Goal: Find specific page/section: Find specific page/section

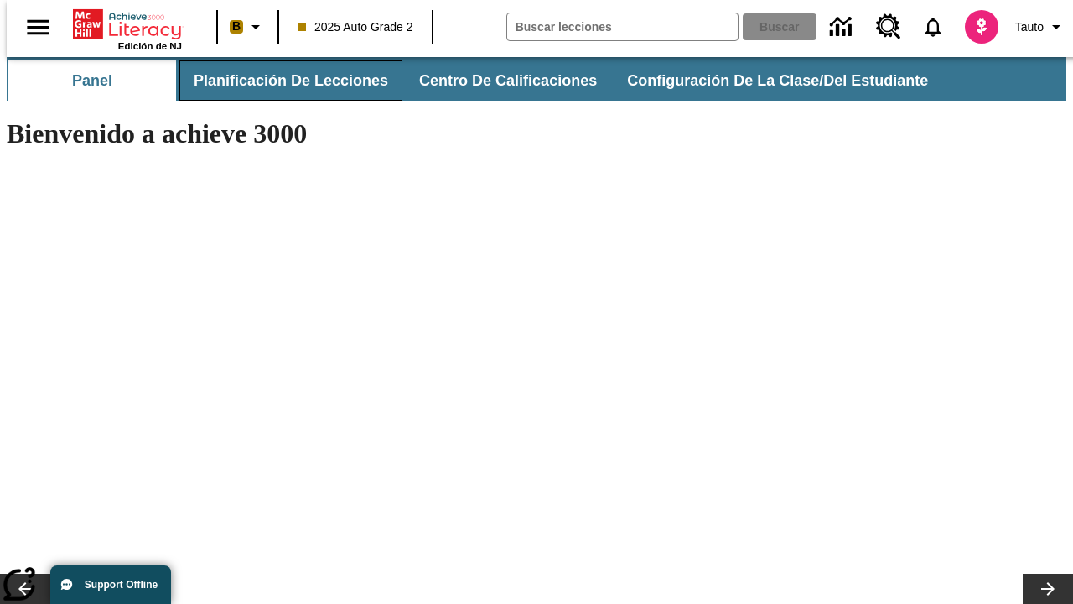
click at [281, 80] on button "Planificación de lecciones" at bounding box center [290, 80] width 223 height 40
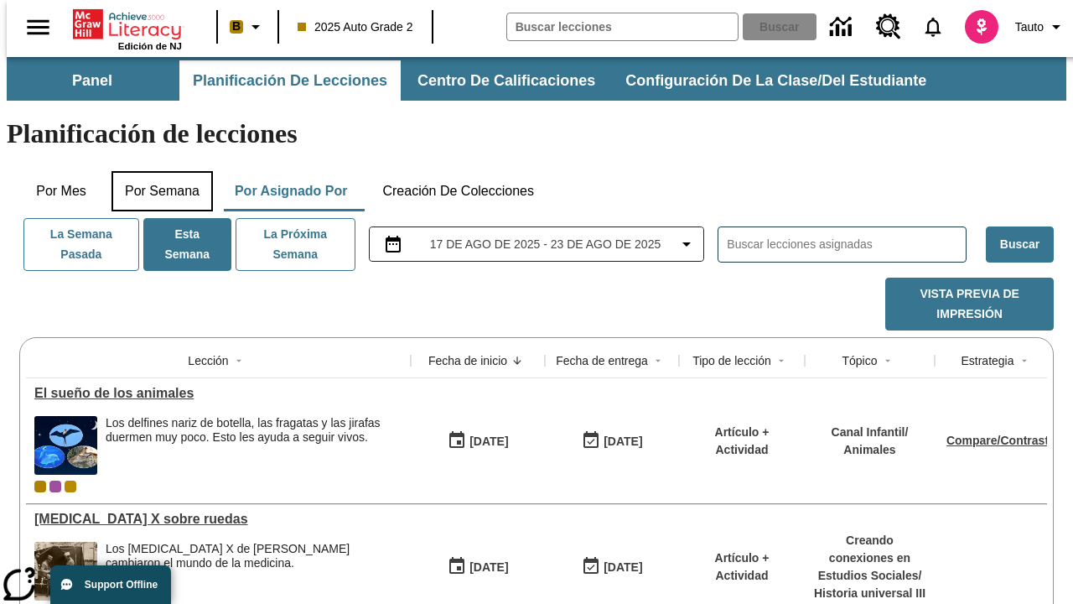
click at [157, 171] on button "Por semana" at bounding box center [162, 191] width 101 height 40
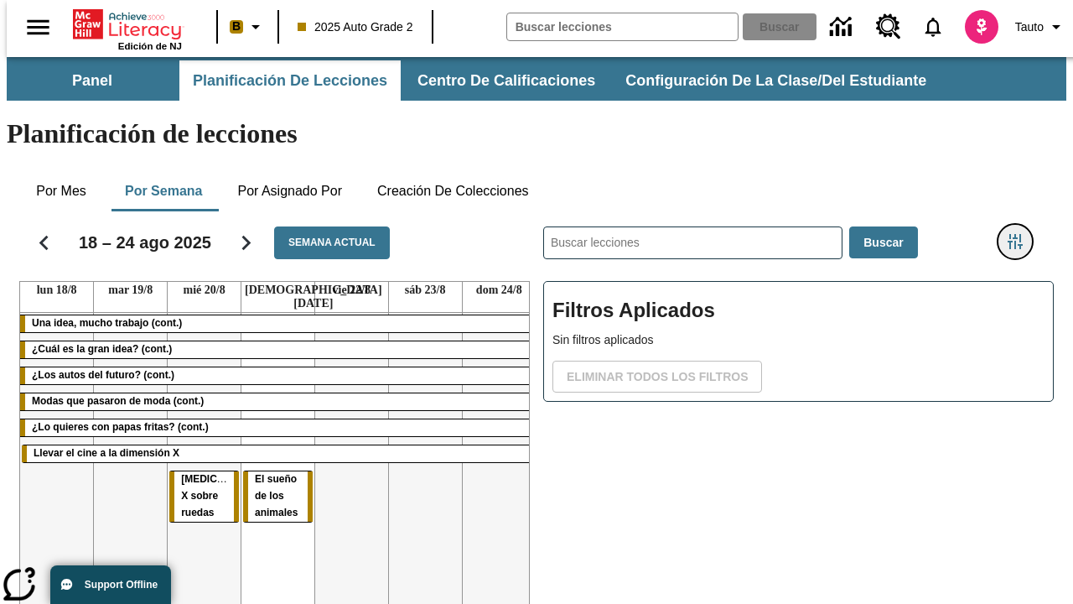
click at [1021, 234] on icon "Menú lateral de filtros" at bounding box center [1015, 241] width 15 height 15
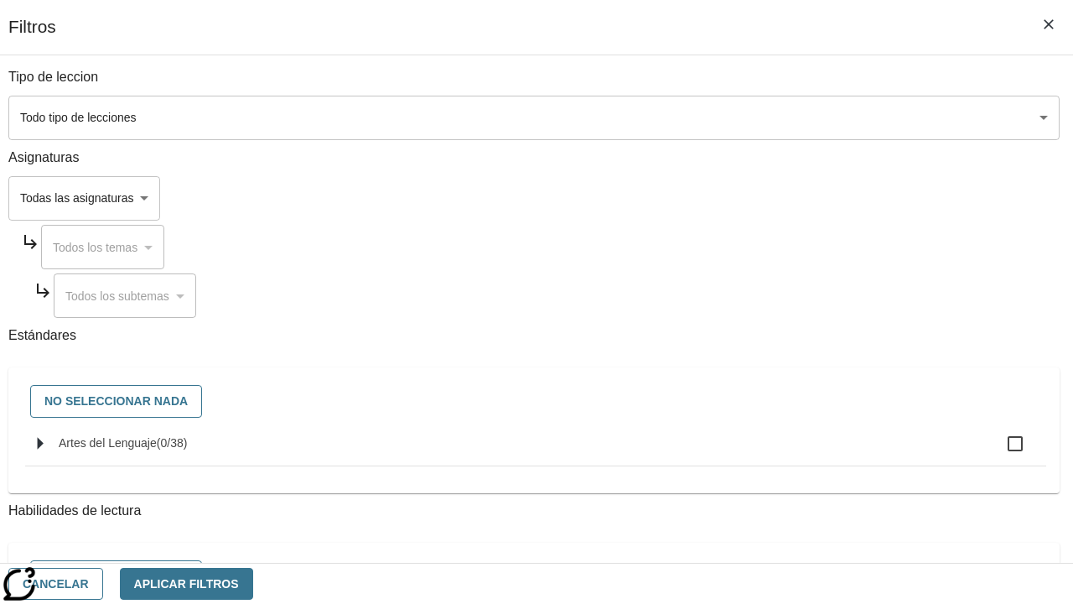
click at [739, 198] on body "Saltar al contenido principal Edición de NJ B 2025 Auto Grade 2 Buscar 0 Tauto …" at bounding box center [537, 415] width 1060 height 717
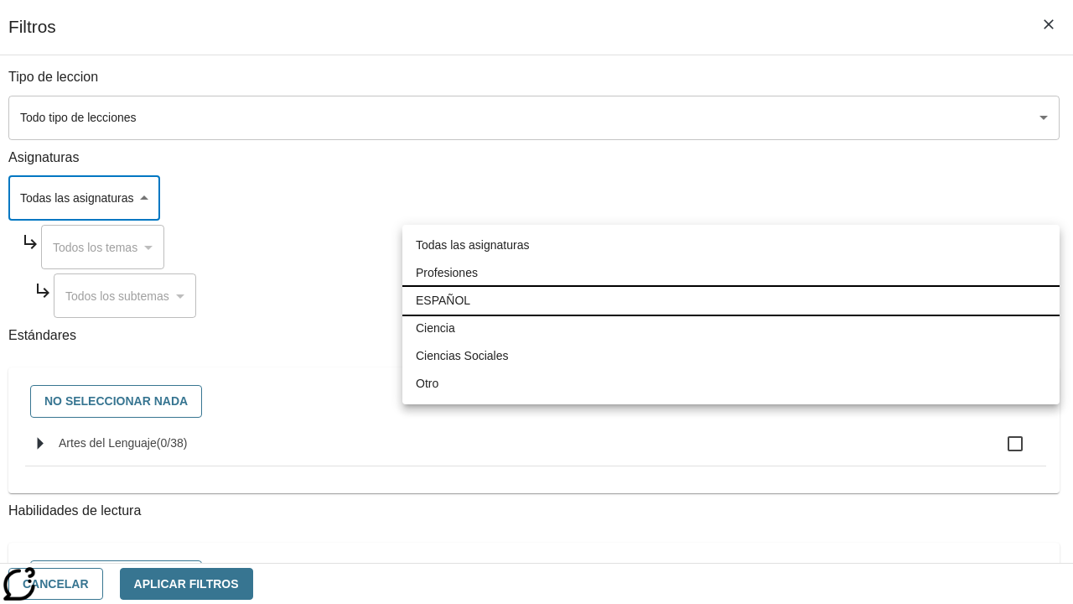
click at [731, 300] on li "ESPAÑOL" at bounding box center [730, 301] width 657 height 28
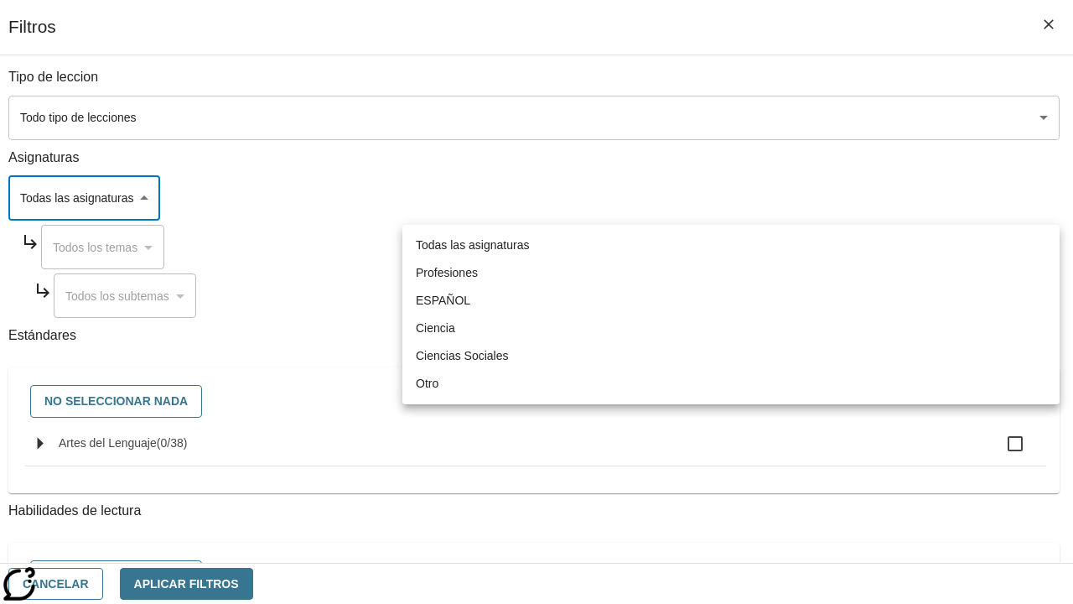
type input "1"
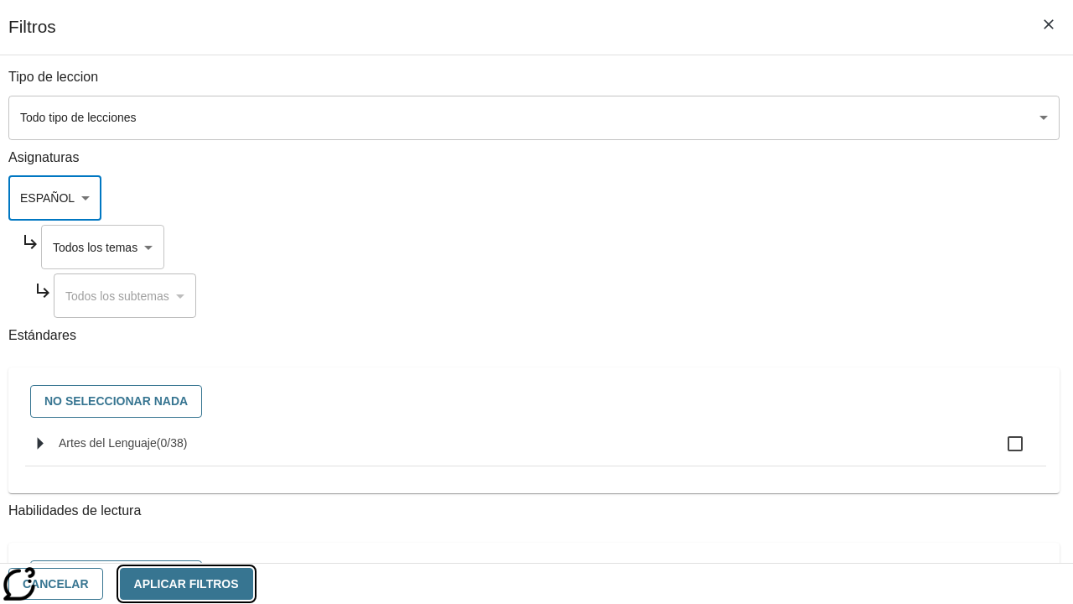
click at [253, 583] on button "Aplicar Filtros" at bounding box center [186, 584] width 133 height 33
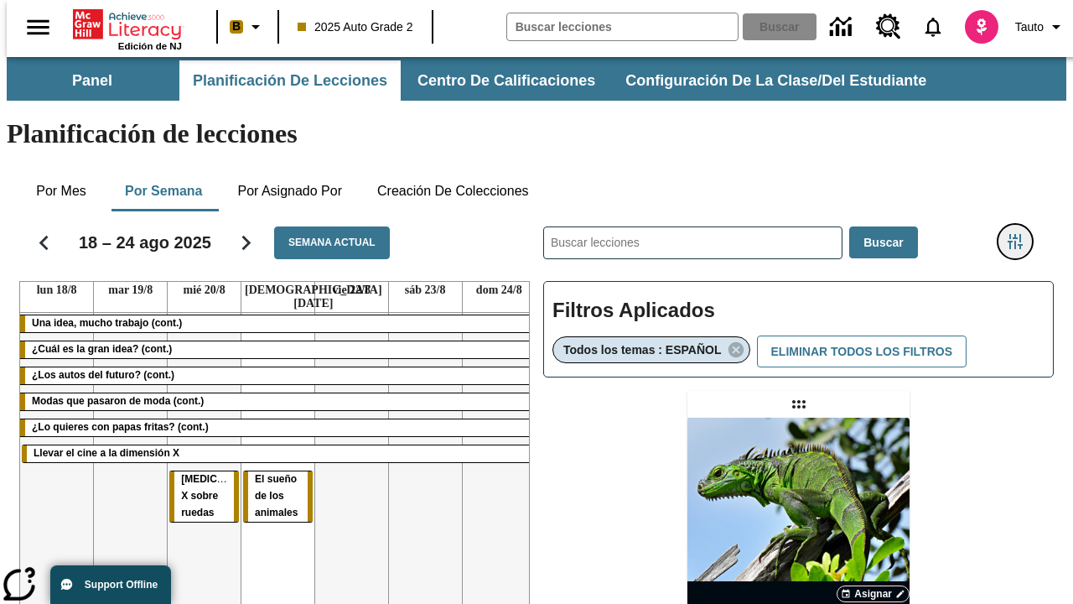
click at [1021, 234] on icon "Menú lateral de filtros" at bounding box center [1015, 241] width 15 height 15
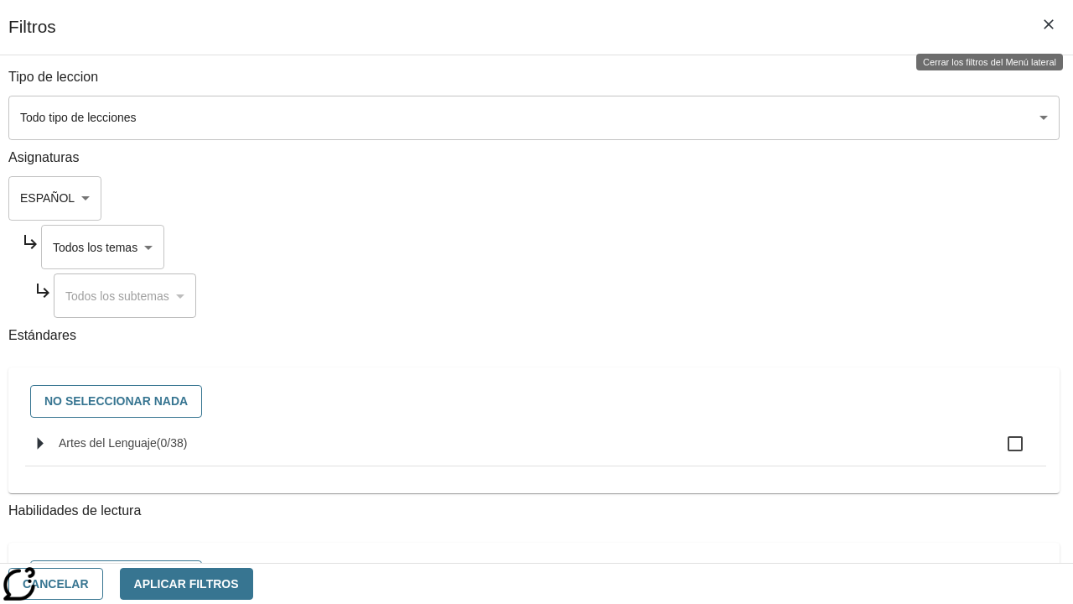
click at [755, 246] on body "Saltar al contenido principal Edición de NJ B 2025 Auto Grade 2 Buscar 0 Tauto …" at bounding box center [537, 494] width 1060 height 874
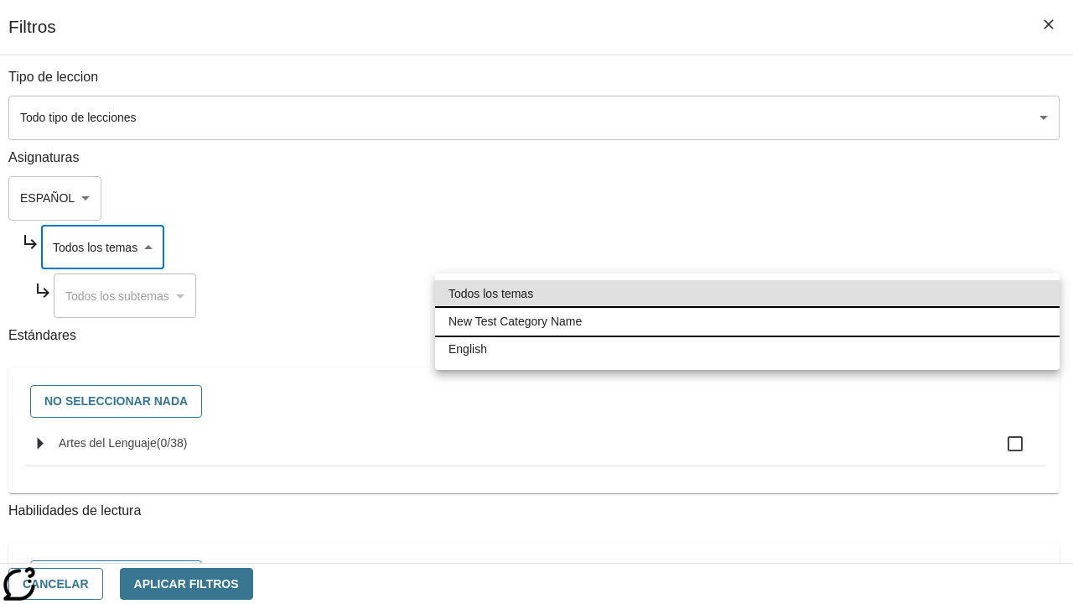
click at [747, 321] on li "New Test Category Name" at bounding box center [747, 322] width 625 height 28
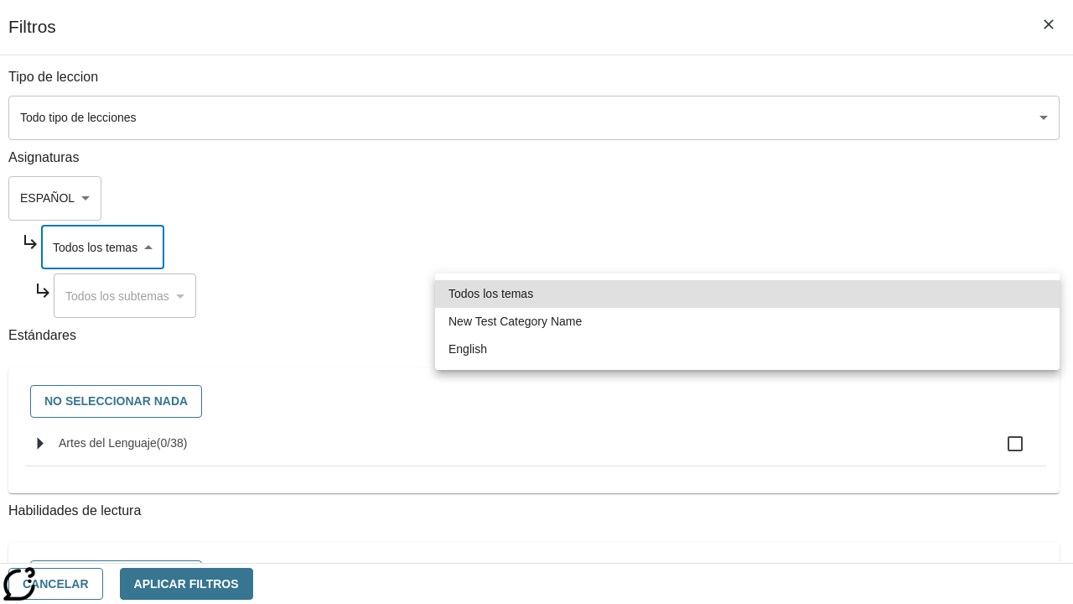
type input "265"
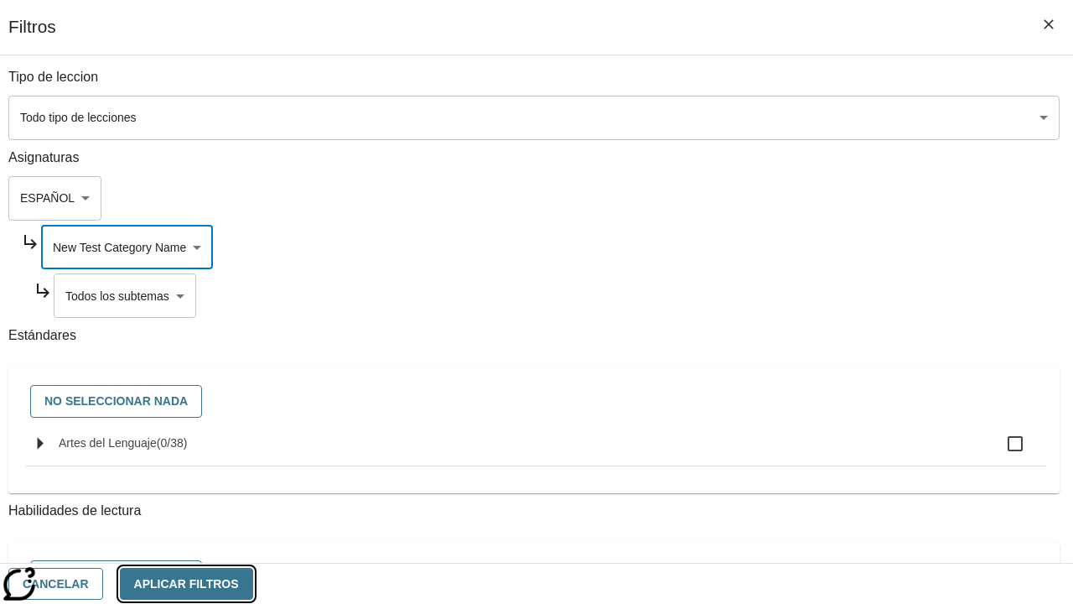
click at [253, 583] on button "Aplicar Filtros" at bounding box center [186, 584] width 133 height 33
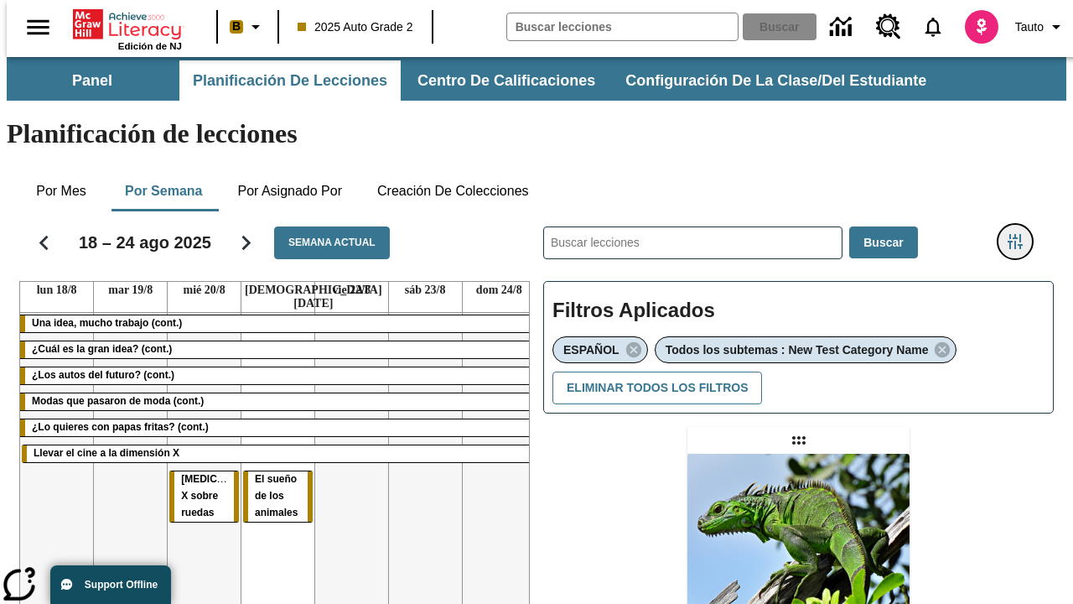
click at [1021, 234] on icon "Menú lateral de filtros" at bounding box center [1015, 241] width 15 height 15
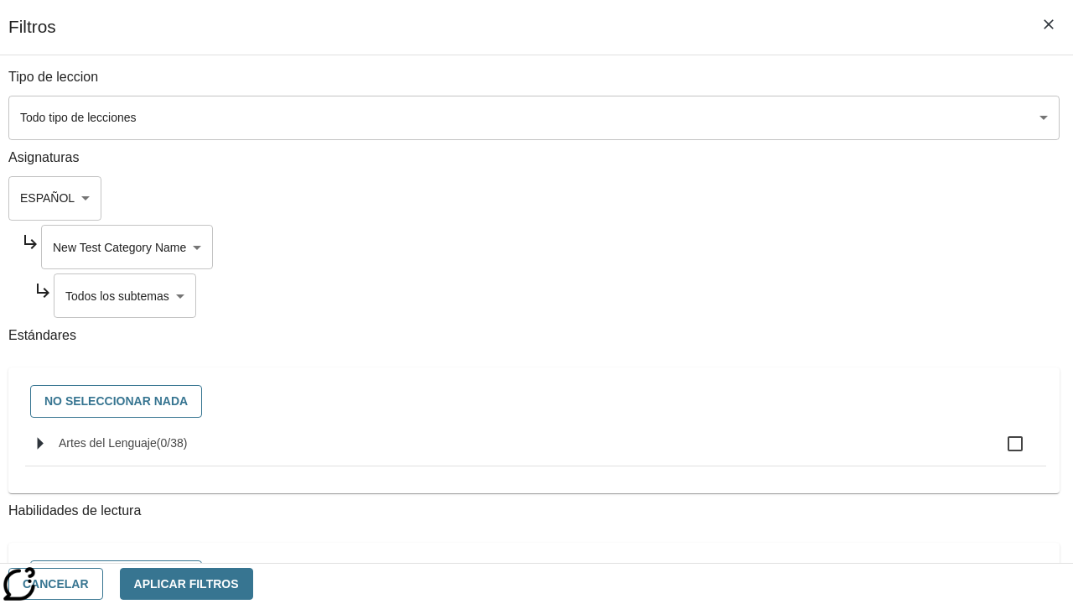
click at [762, 295] on body "Saltar al contenido principal Edición de NJ B 2025 Auto Grade 2 Buscar 0 Tauto …" at bounding box center [537, 512] width 1060 height 910
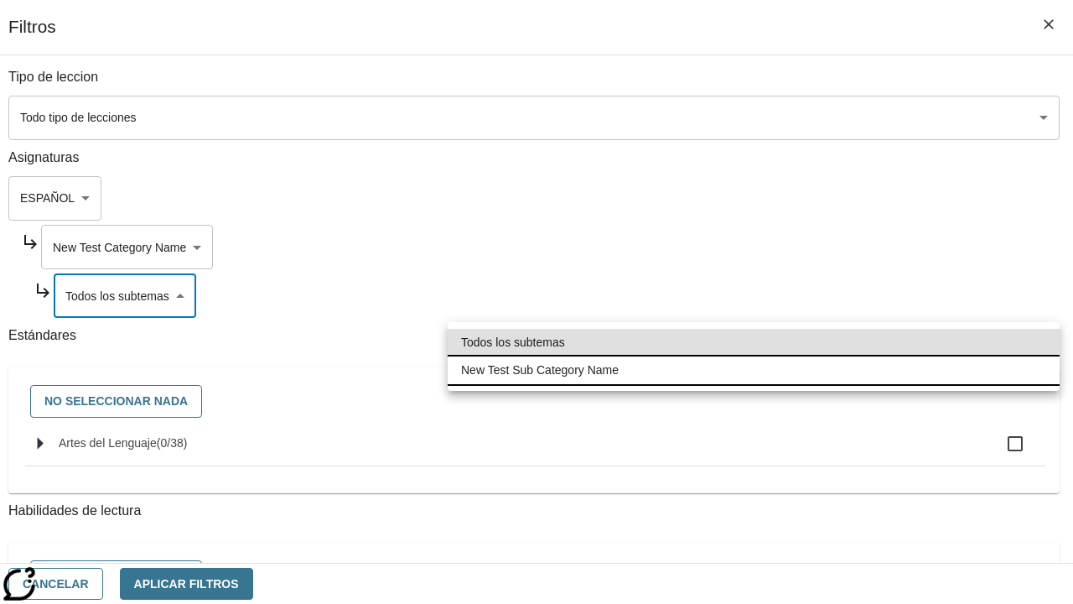
click at [754, 370] on li "New Test Sub Category Name" at bounding box center [754, 370] width 612 height 28
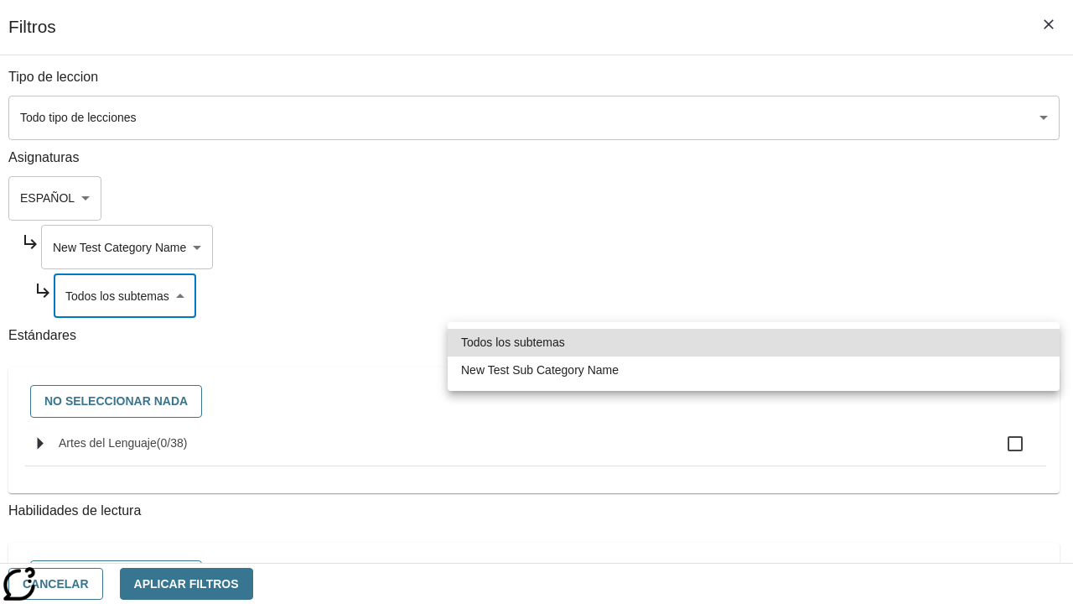
type input "2232"
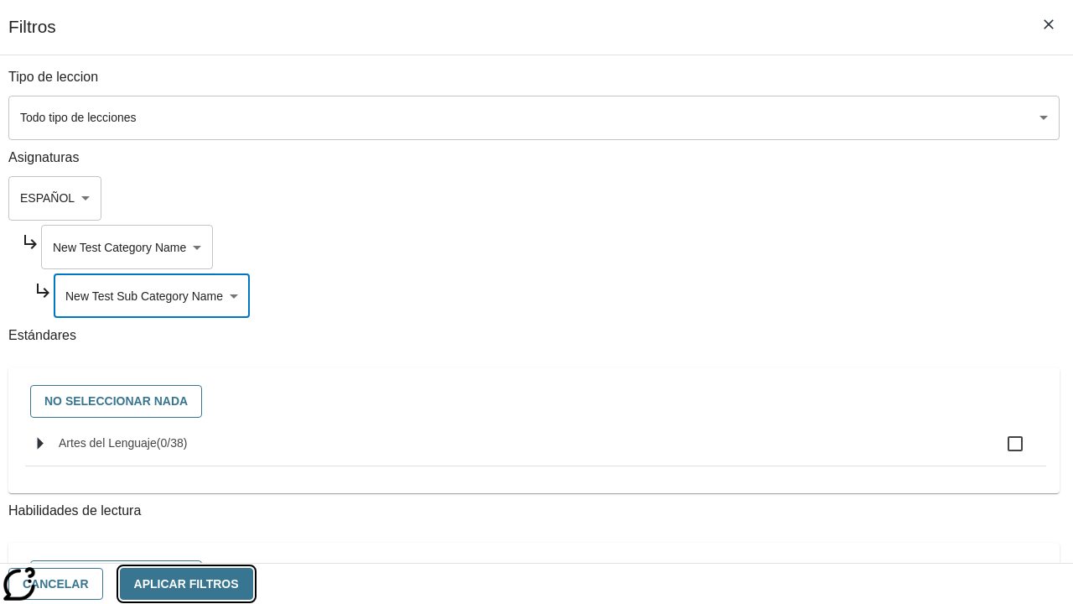
click at [253, 583] on button "Aplicar Filtros" at bounding box center [186, 584] width 133 height 33
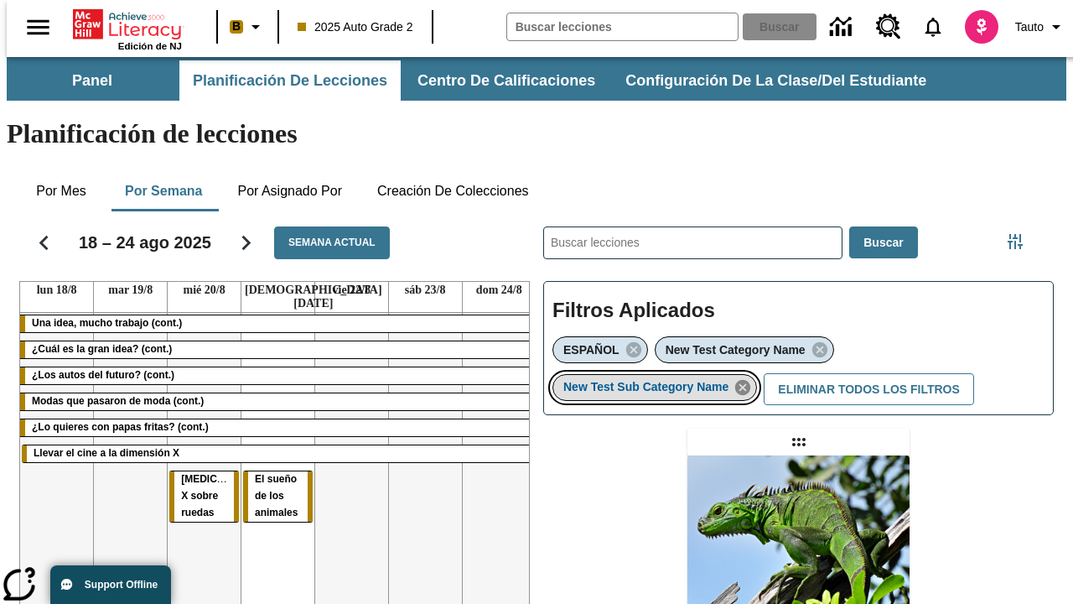
click at [748, 378] on icon "Eliminar New Test Sub Category Name el ítem seleccionado del filtro" at bounding box center [743, 387] width 18 height 18
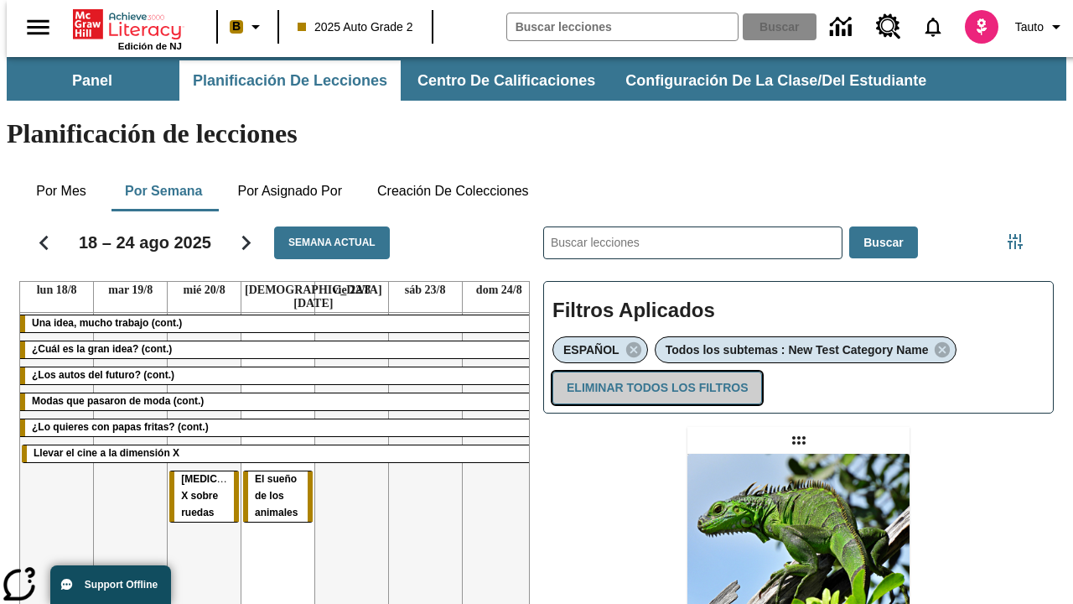
click at [654, 371] on button "Eliminar todos los filtros" at bounding box center [657, 387] width 210 height 33
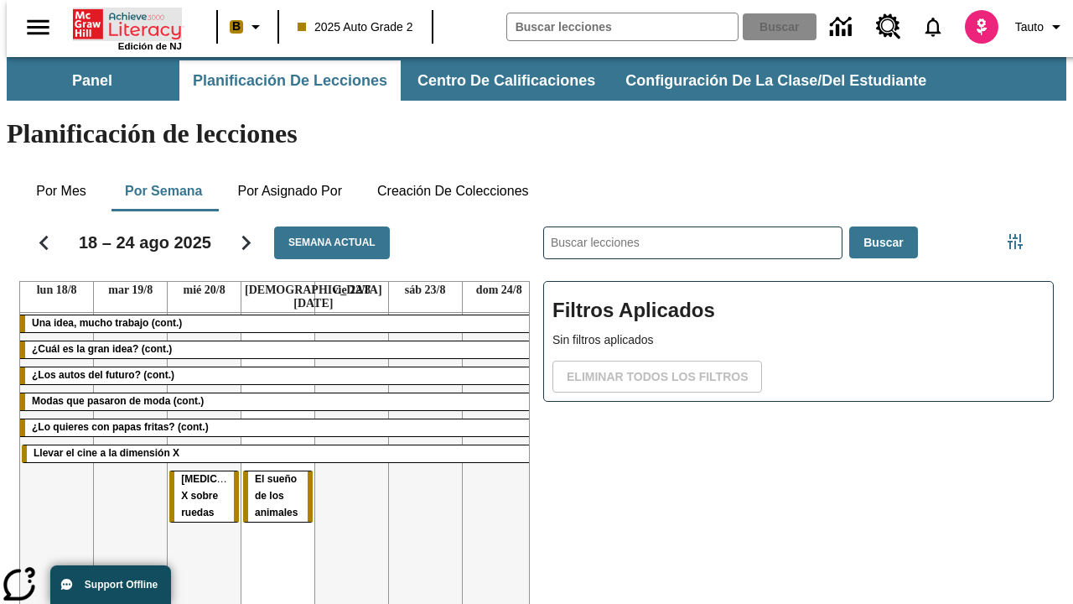
click at [121, 23] on icon "Portada" at bounding box center [129, 25] width 112 height 34
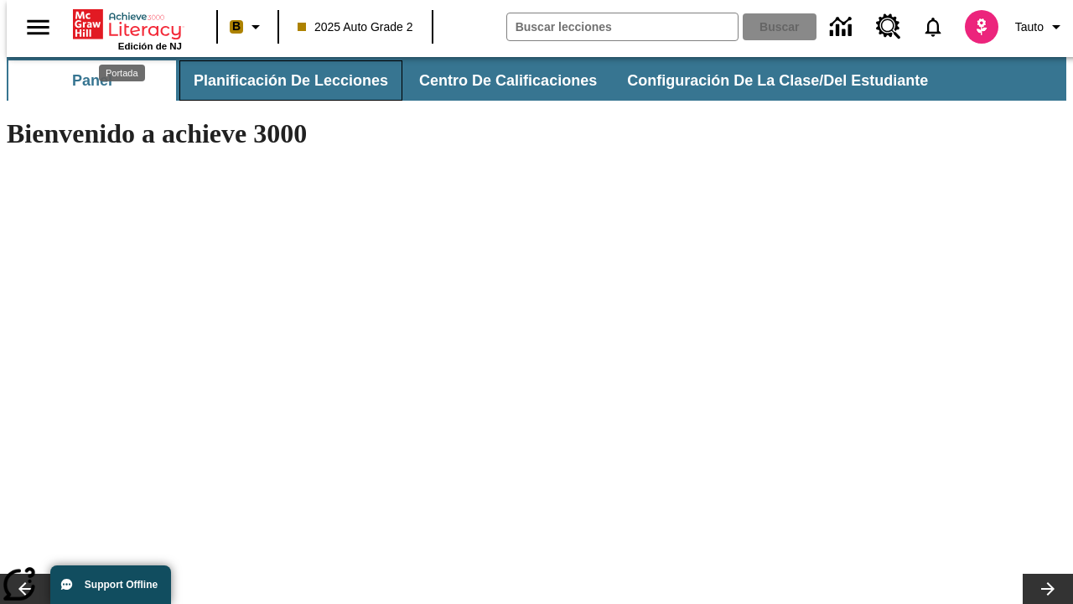
click at [281, 80] on button "Planificación de lecciones" at bounding box center [290, 80] width 223 height 40
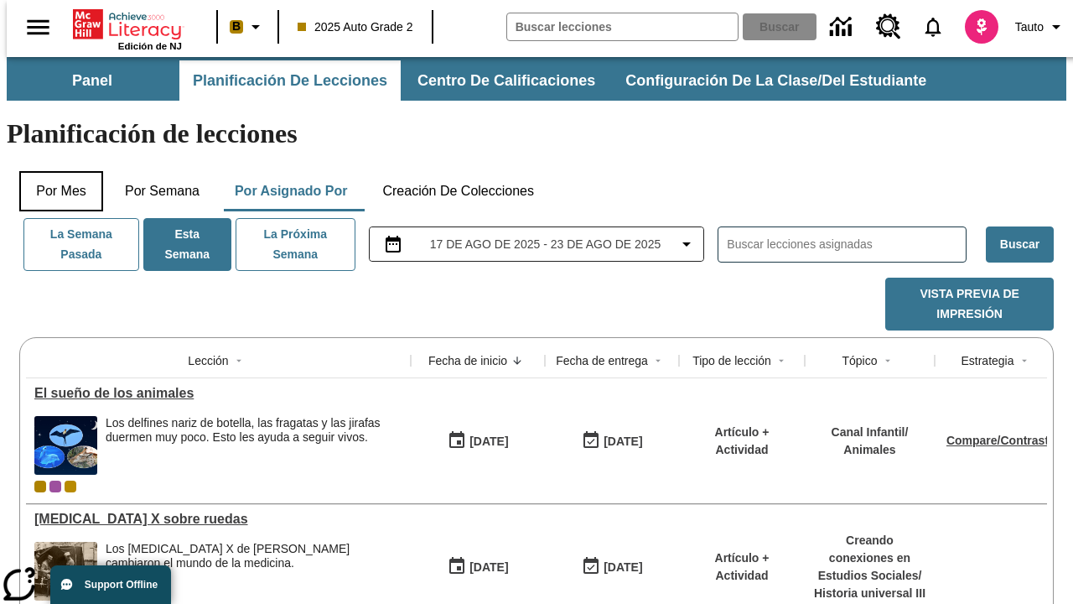
click at [54, 171] on button "Por mes" at bounding box center [61, 191] width 84 height 40
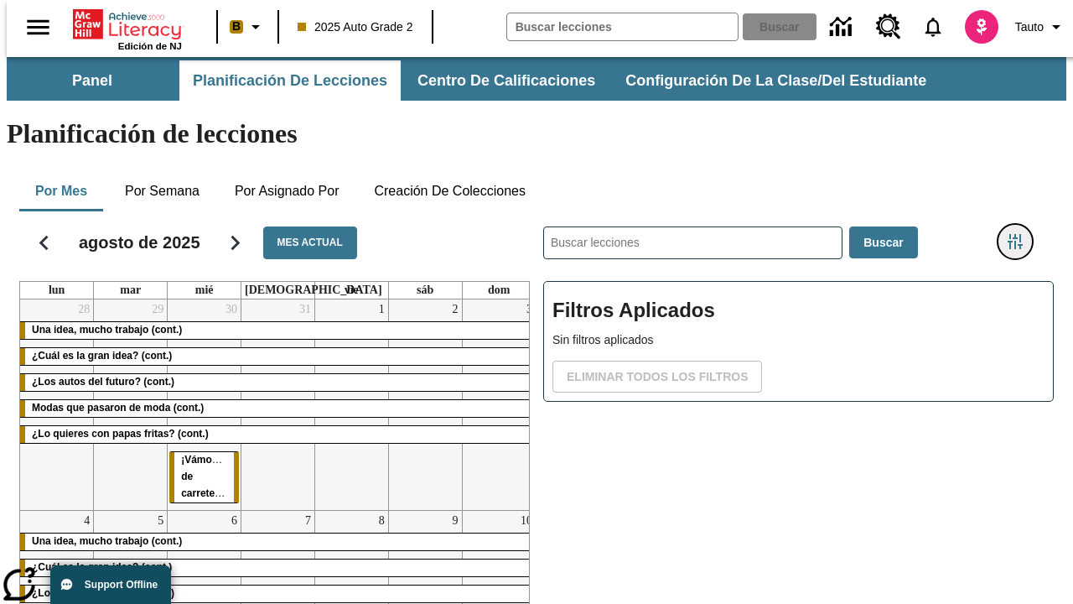
click at [1021, 234] on icon "Menú lateral de filtros" at bounding box center [1015, 241] width 15 height 15
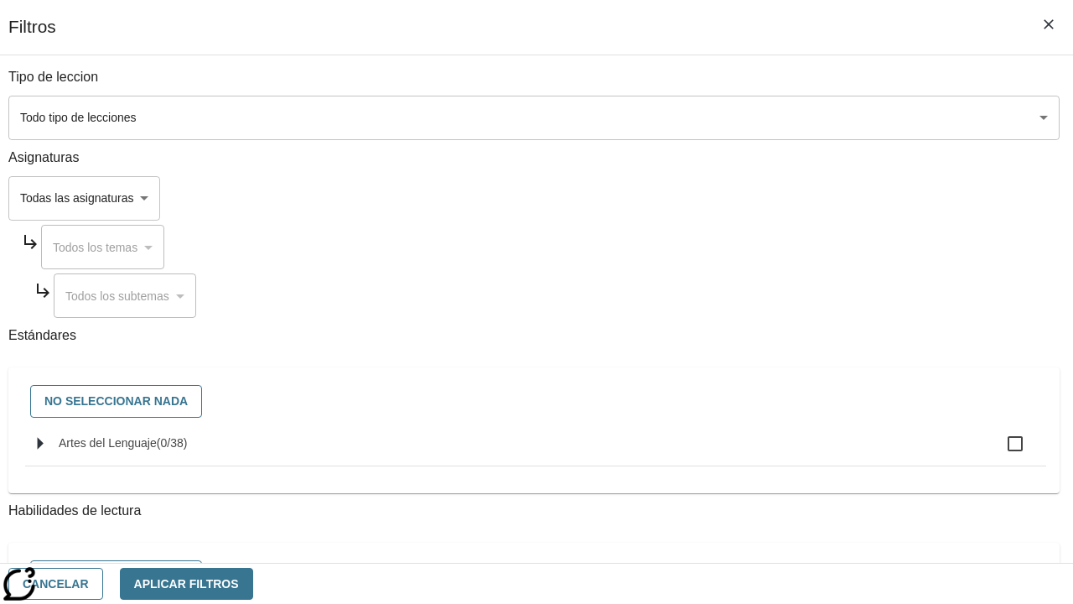
click at [739, 198] on body "Saltar al contenido principal Edición de NJ B 2025 Auto Grade 2 Buscar 0 Tauto …" at bounding box center [537, 415] width 1060 height 717
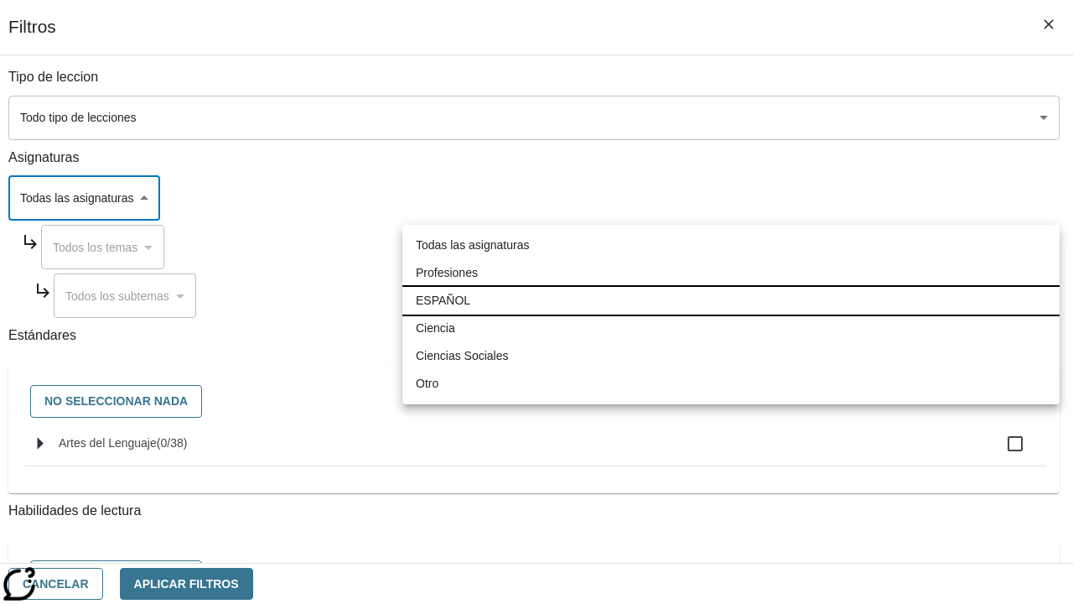
click at [731, 300] on li "ESPAÑOL" at bounding box center [730, 301] width 657 height 28
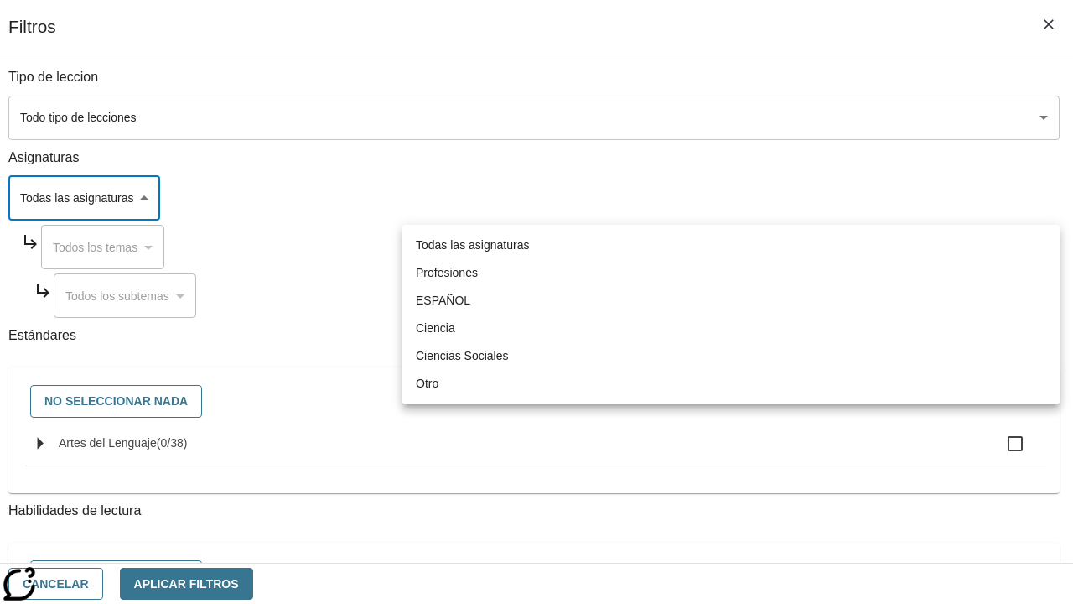
type input "1"
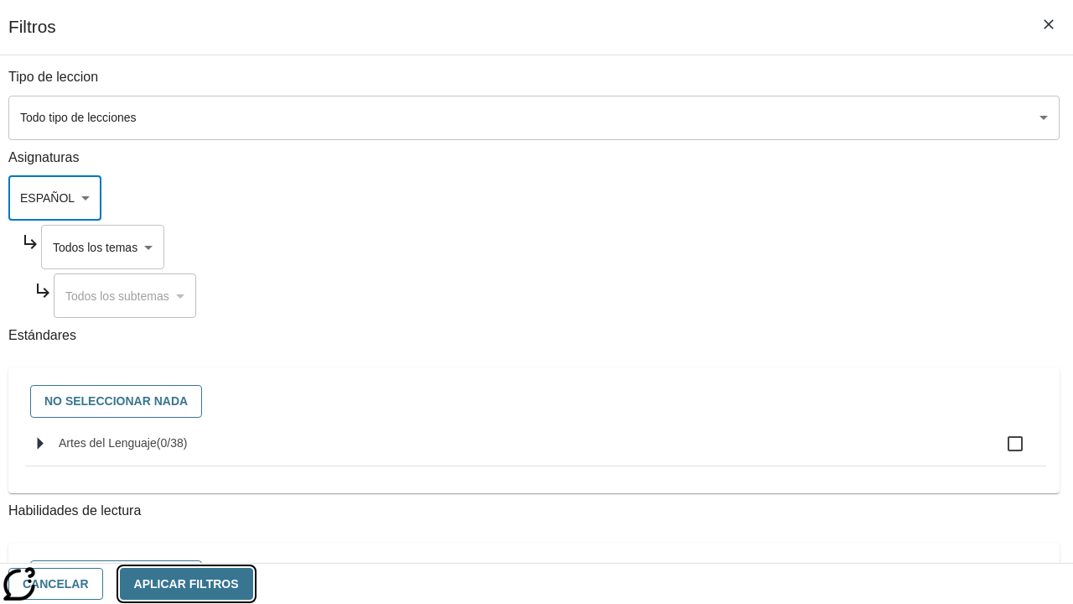
click at [253, 583] on button "Aplicar Filtros" at bounding box center [186, 584] width 133 height 33
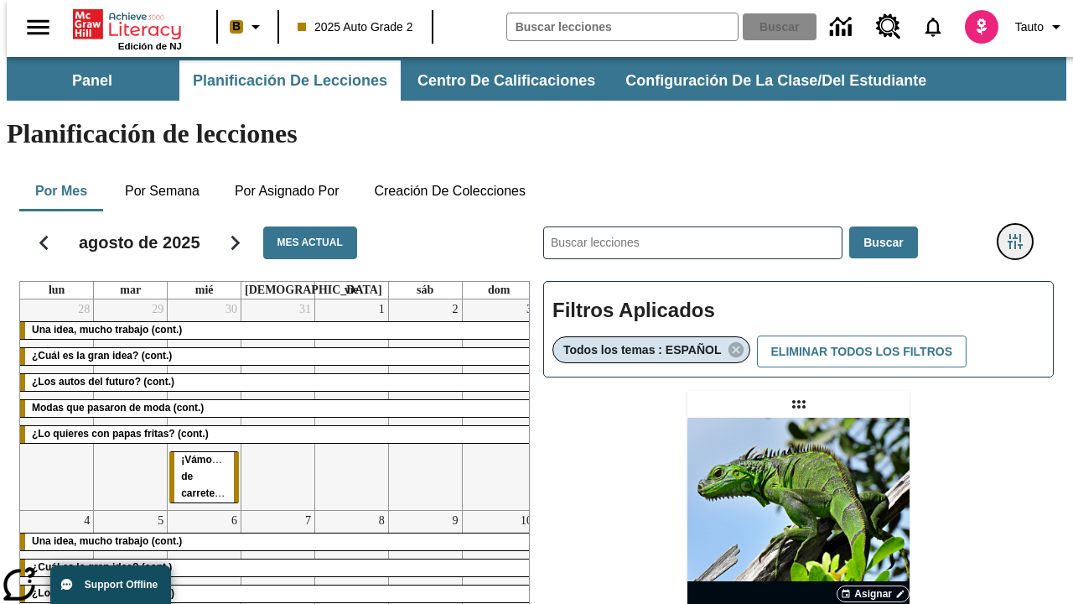
click at [1021, 234] on icon "Menú lateral de filtros" at bounding box center [1015, 241] width 15 height 15
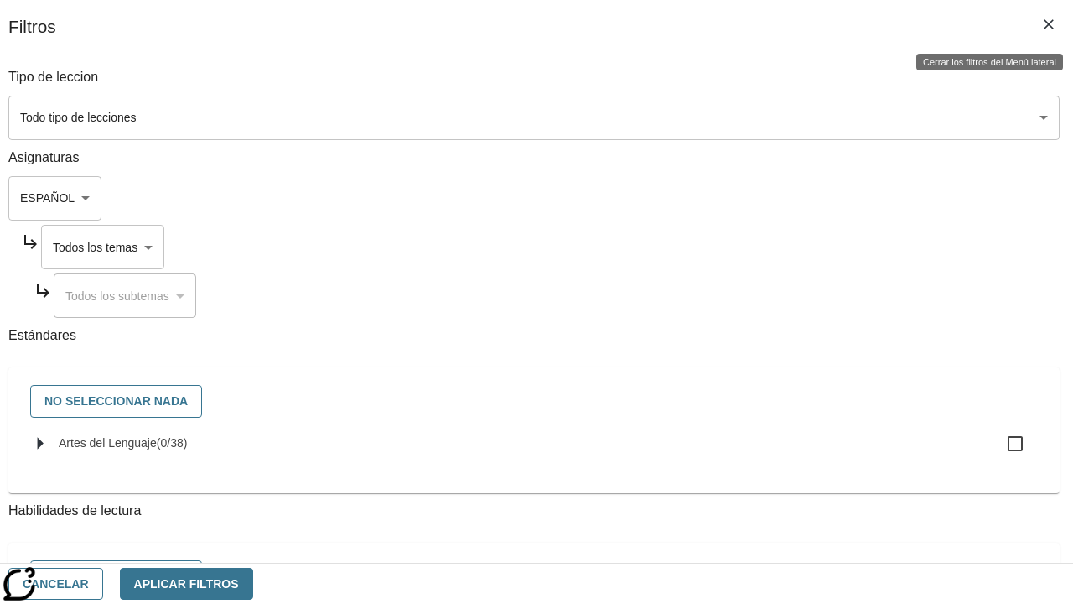
click at [755, 246] on body "Saltar al contenido principal Edición de NJ B 2025 Auto Grade 2 Buscar 0 Tauto …" at bounding box center [537, 494] width 1060 height 874
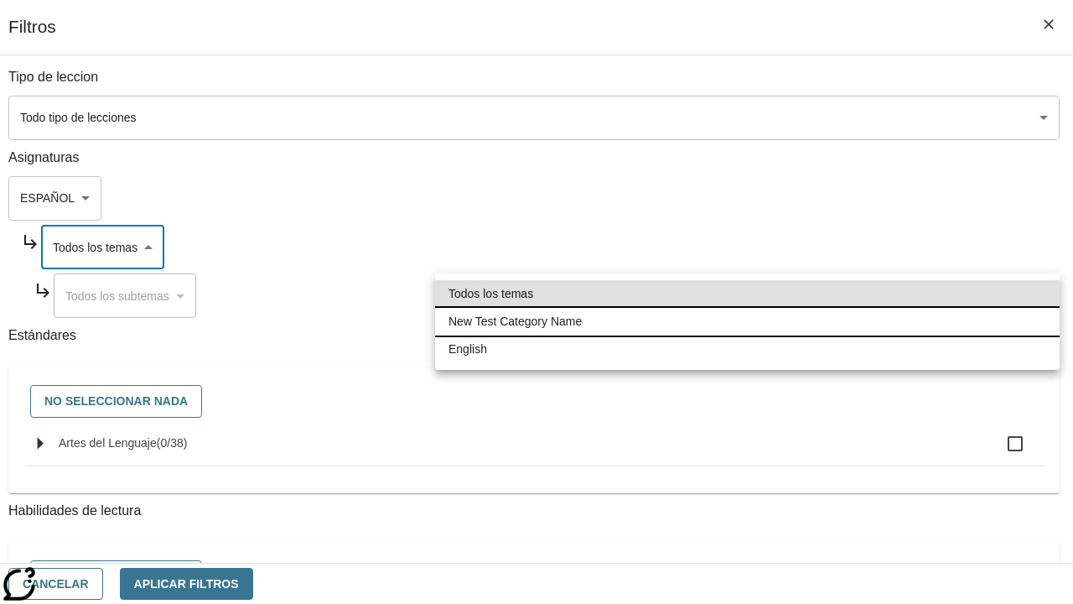
click at [747, 321] on li "New Test Category Name" at bounding box center [747, 322] width 625 height 28
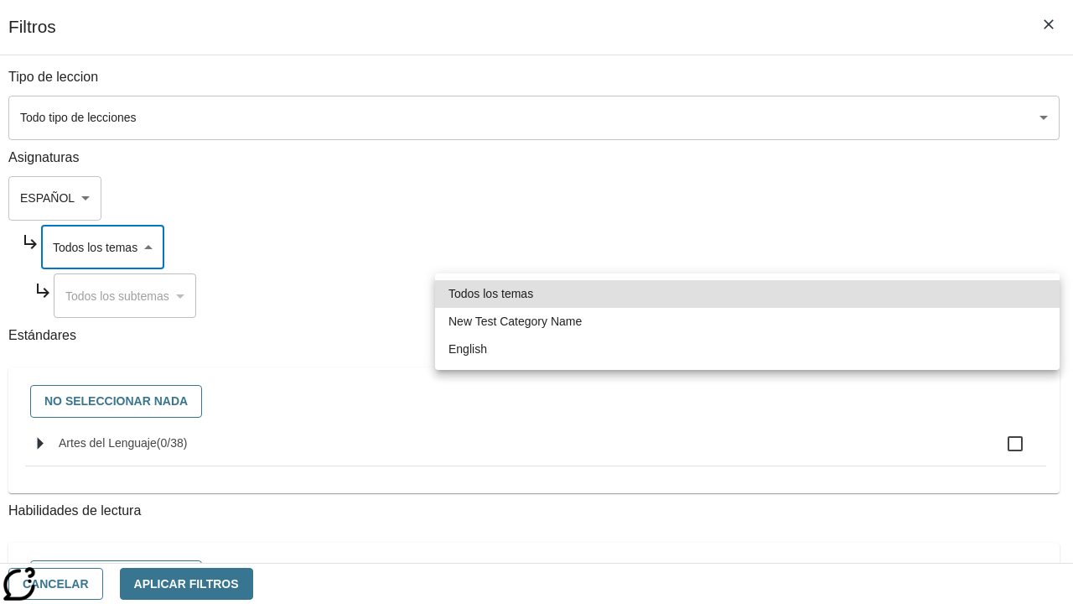
type input "265"
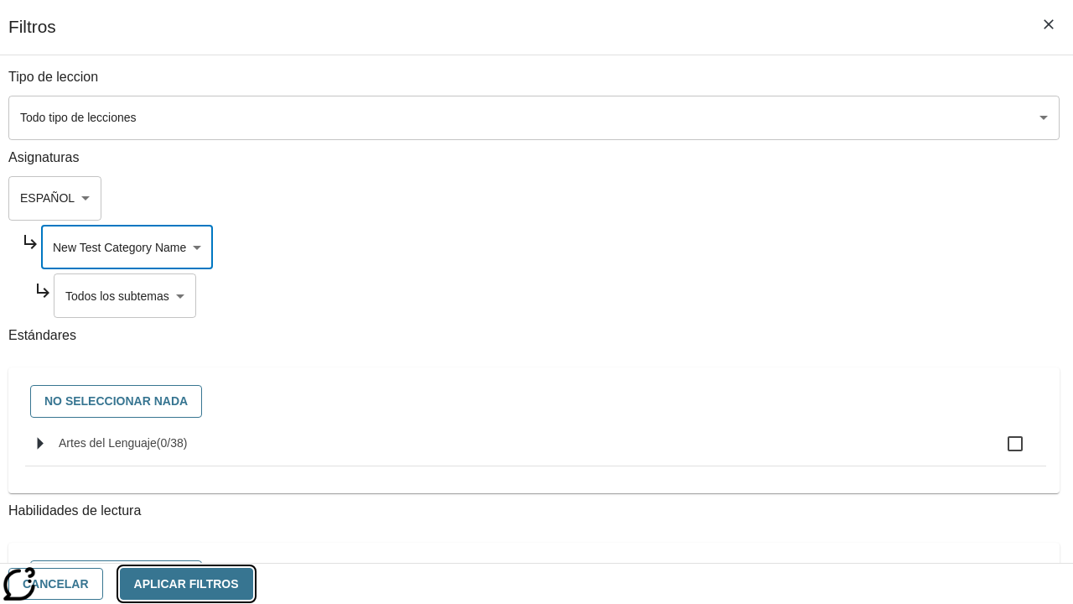
click at [253, 583] on button "Aplicar Filtros" at bounding box center [186, 584] width 133 height 33
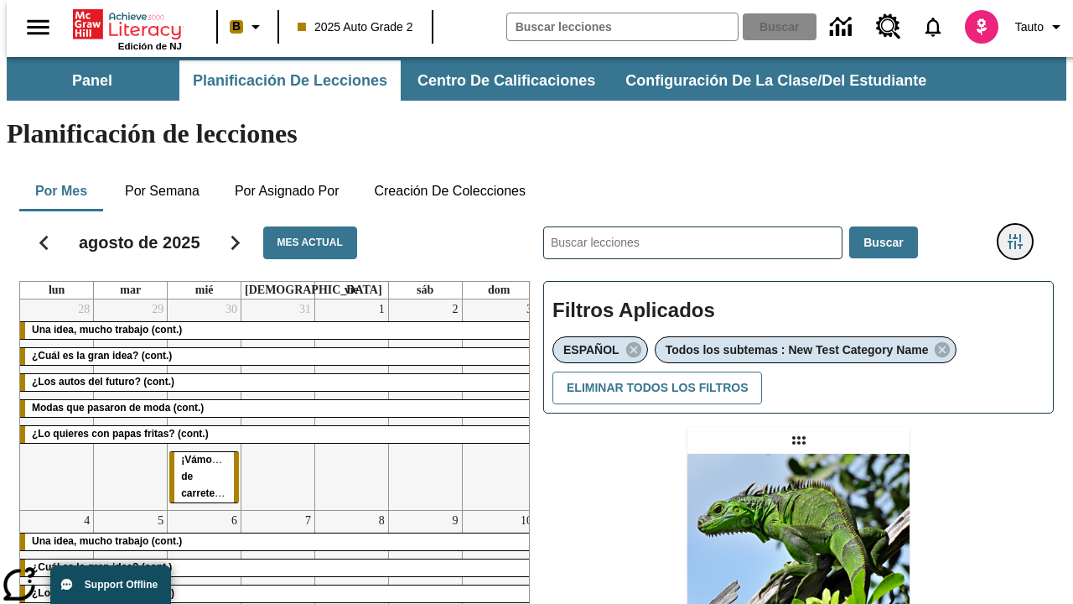
click at [1021, 234] on icon "Menú lateral de filtros" at bounding box center [1015, 241] width 15 height 15
